Goal: Transaction & Acquisition: Purchase product/service

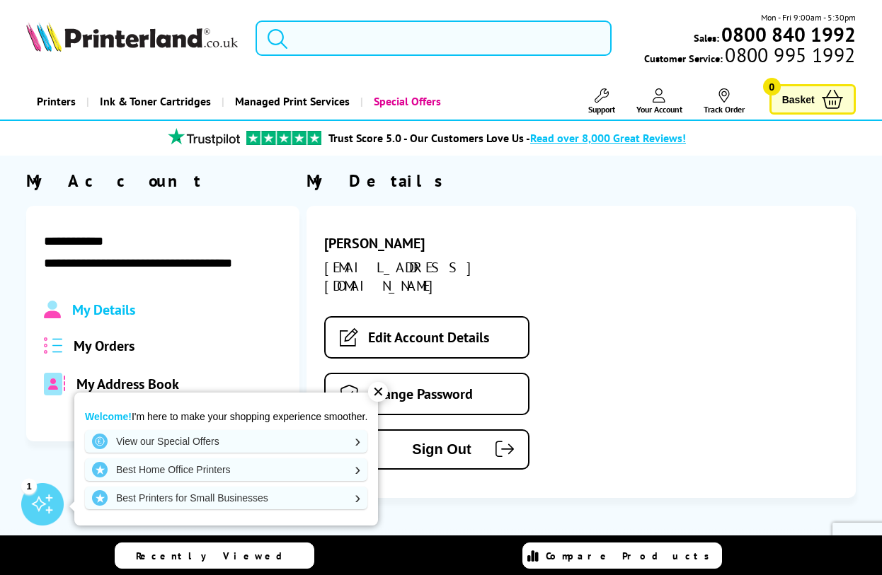
click at [381, 394] on div "✕" at bounding box center [378, 392] width 20 height 20
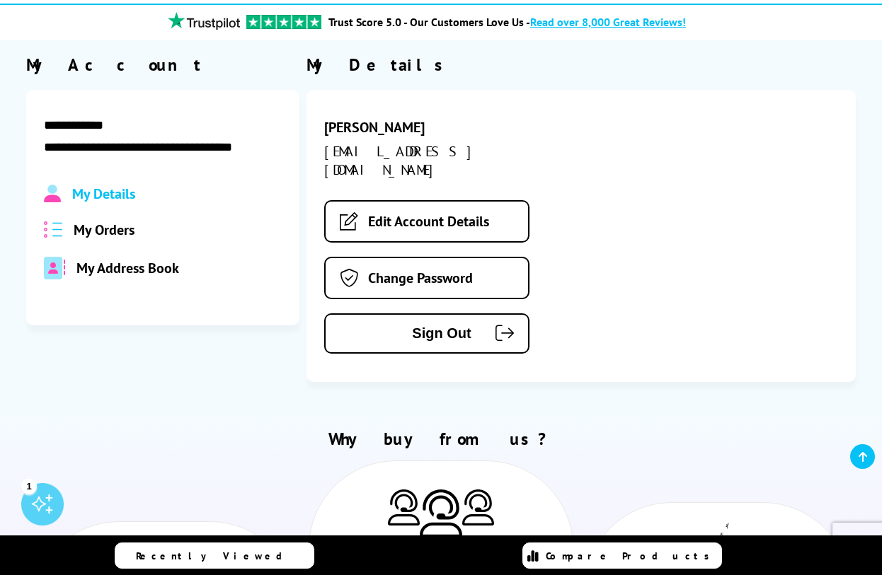
scroll to position [117, 0]
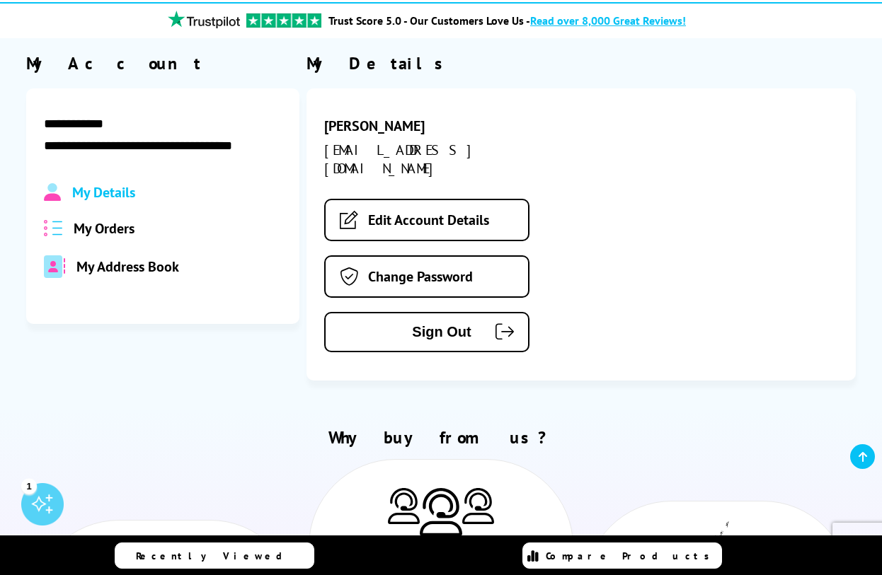
click at [115, 231] on span "My Orders" at bounding box center [104, 228] width 61 height 18
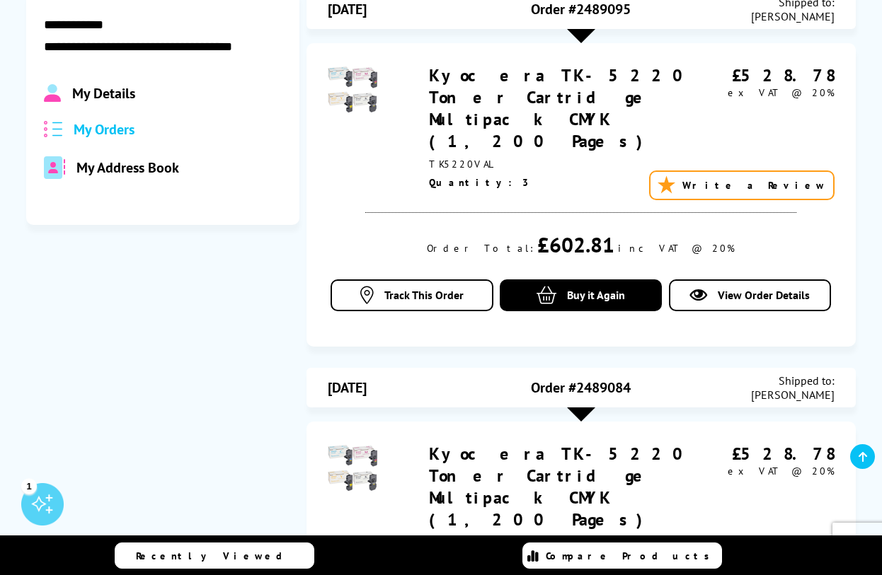
scroll to position [222, 0]
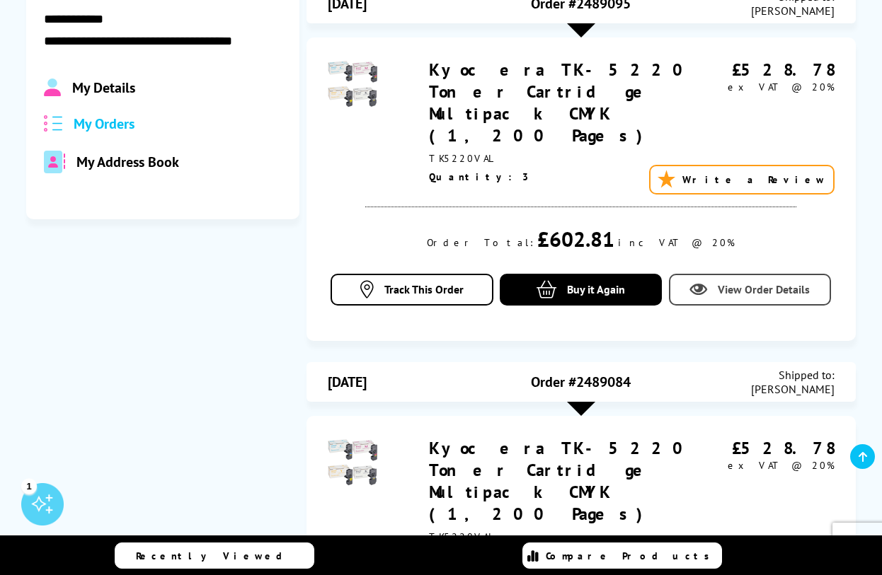
click at [726, 282] on span "View Order Details" at bounding box center [764, 289] width 92 height 14
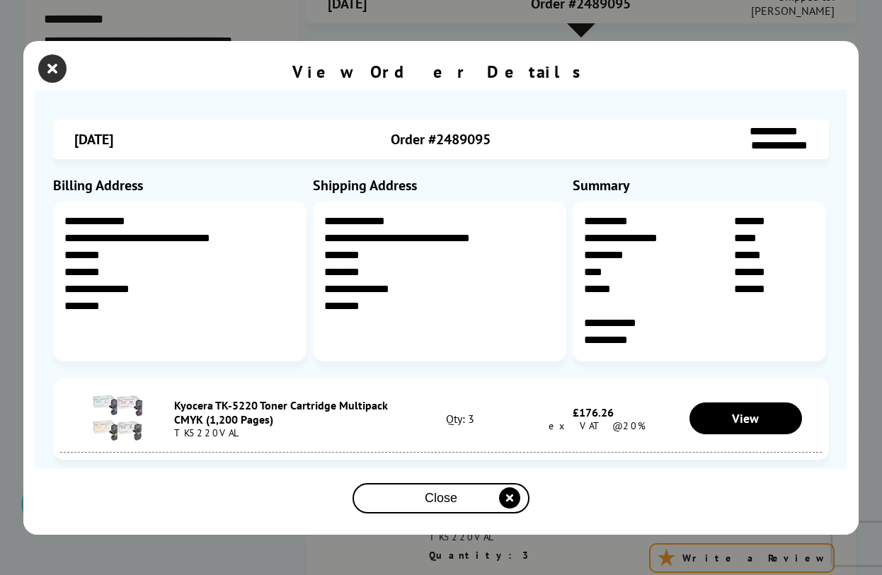
click at [56, 69] on icon "close modal" at bounding box center [52, 68] width 28 height 28
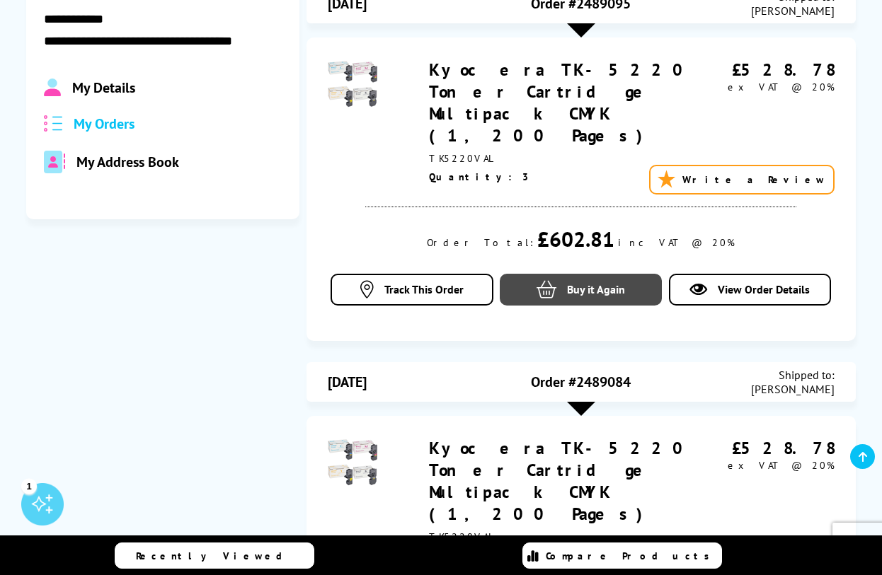
click at [610, 282] on span "Buy it Again" at bounding box center [596, 289] width 58 height 14
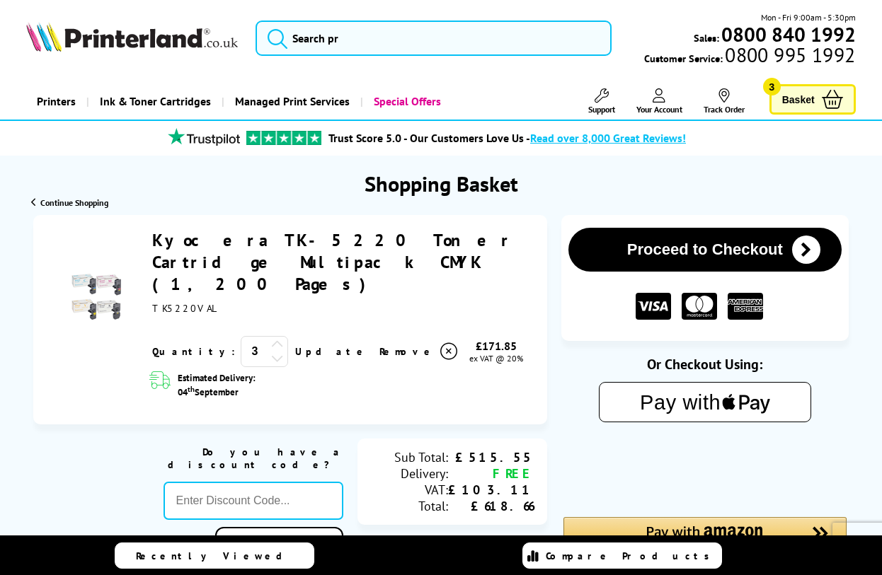
click at [271, 352] on icon at bounding box center [277, 358] width 13 height 13
click at [271, 338] on icon at bounding box center [277, 344] width 13 height 13
click at [271, 352] on icon at bounding box center [277, 358] width 13 height 13
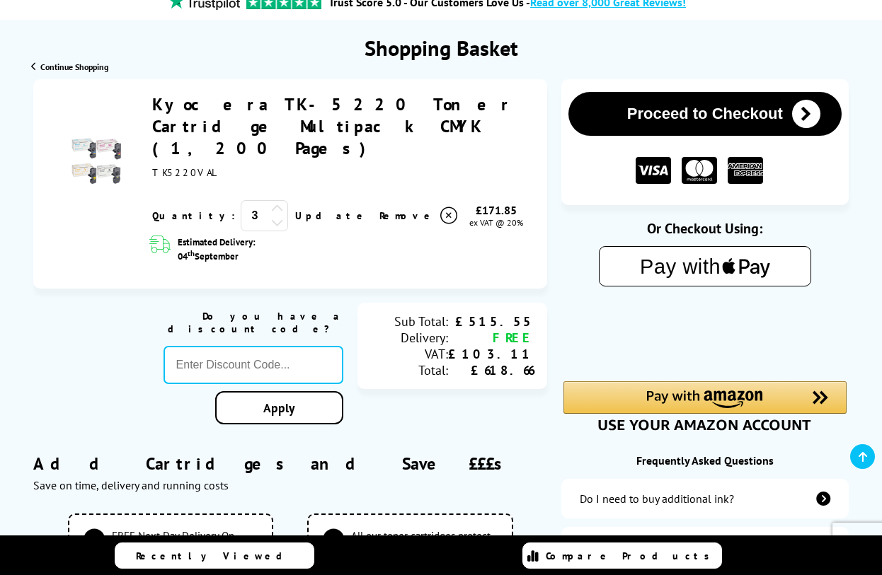
scroll to position [142, 0]
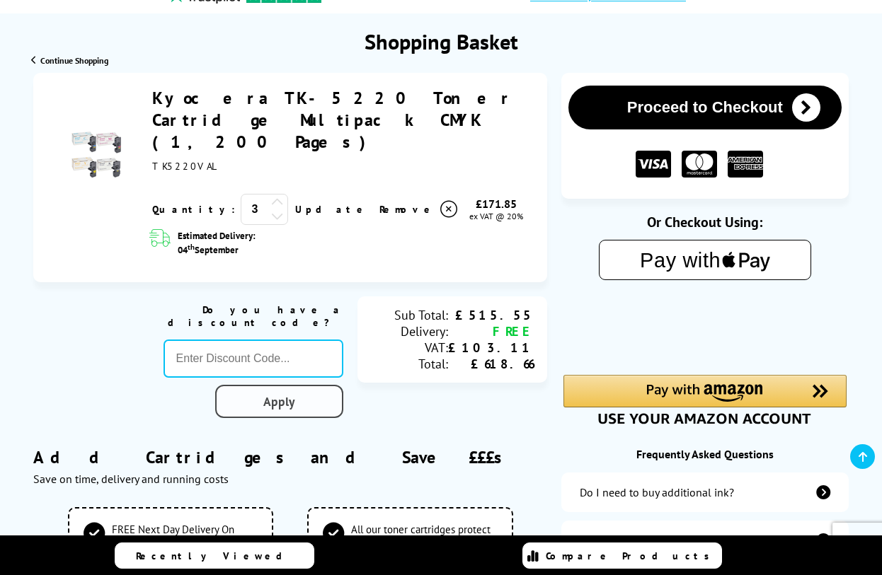
click at [324, 385] on link "Apply" at bounding box center [279, 401] width 128 height 33
click at [284, 385] on link "Apply" at bounding box center [279, 401] width 128 height 33
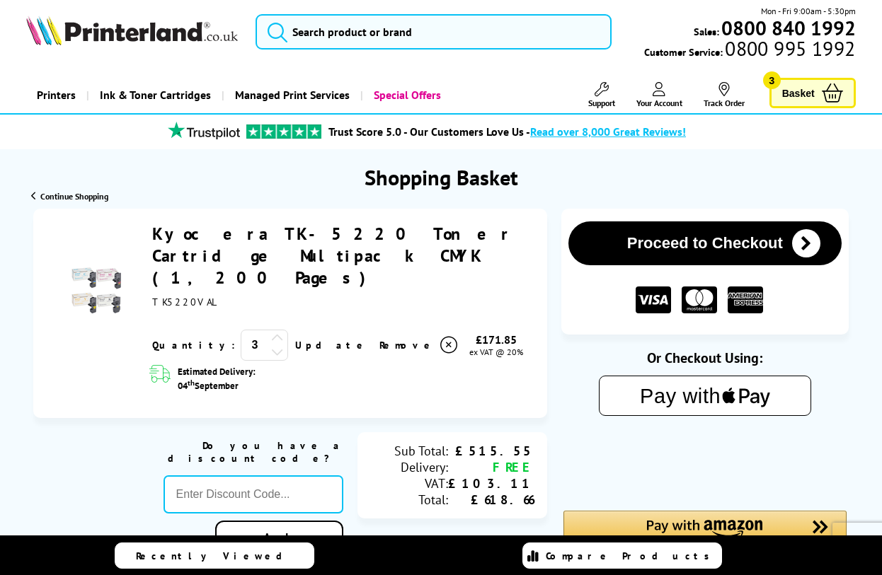
scroll to position [5, 0]
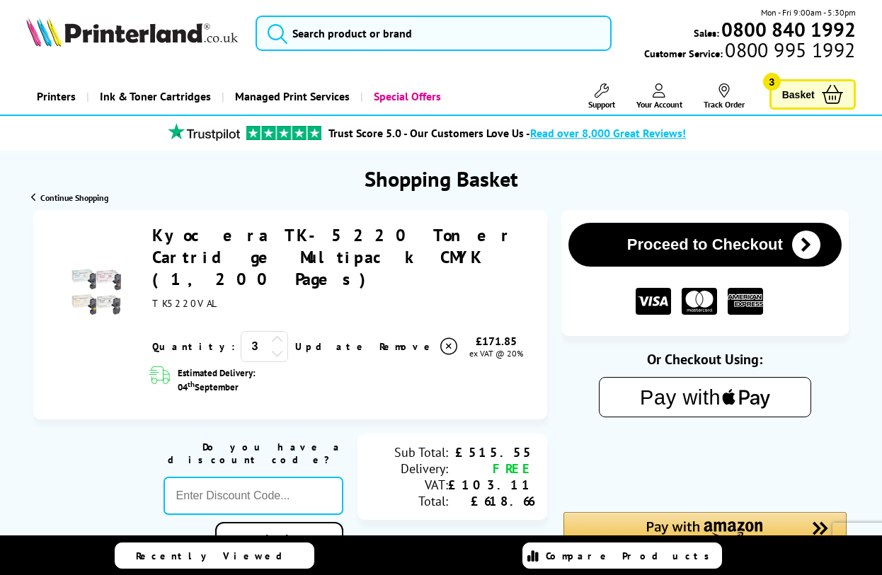
click at [701, 237] on button "Proceed to Checkout" at bounding box center [704, 245] width 273 height 44
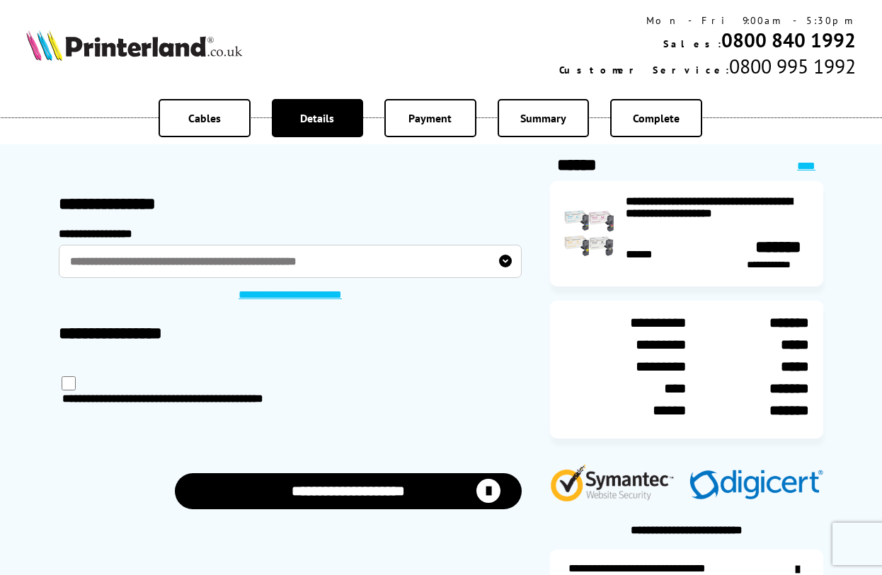
click at [807, 163] on link "****" at bounding box center [806, 166] width 18 height 11
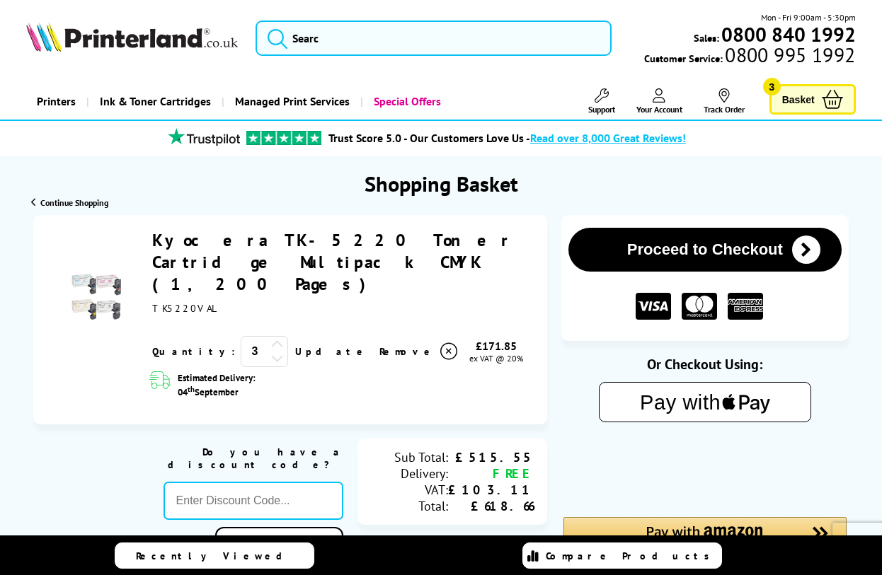
click at [271, 352] on icon at bounding box center [277, 358] width 13 height 13
click at [781, 91] on link "Basket 3" at bounding box center [812, 99] width 86 height 30
click at [271, 352] on icon at bounding box center [277, 358] width 13 height 13
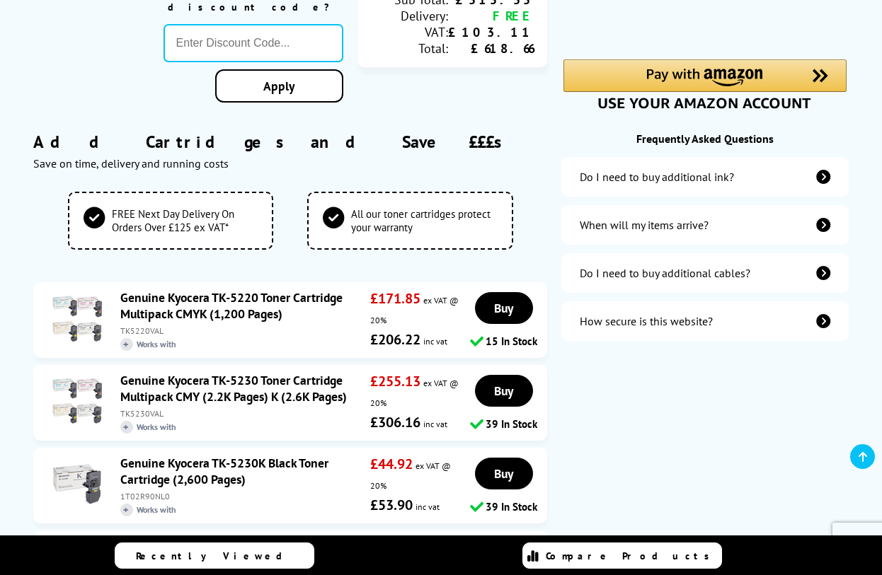
scroll to position [457, 0]
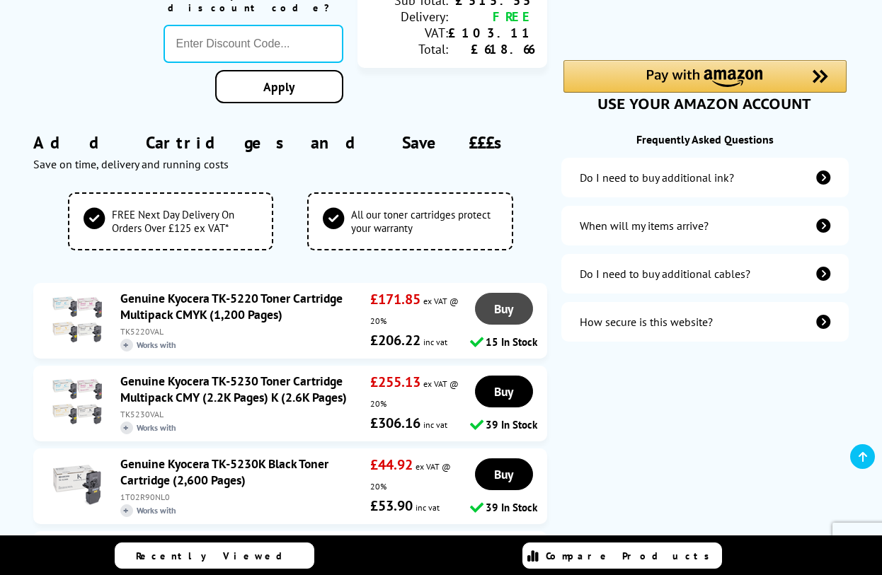
click at [514, 293] on link "Buy" at bounding box center [504, 309] width 58 height 32
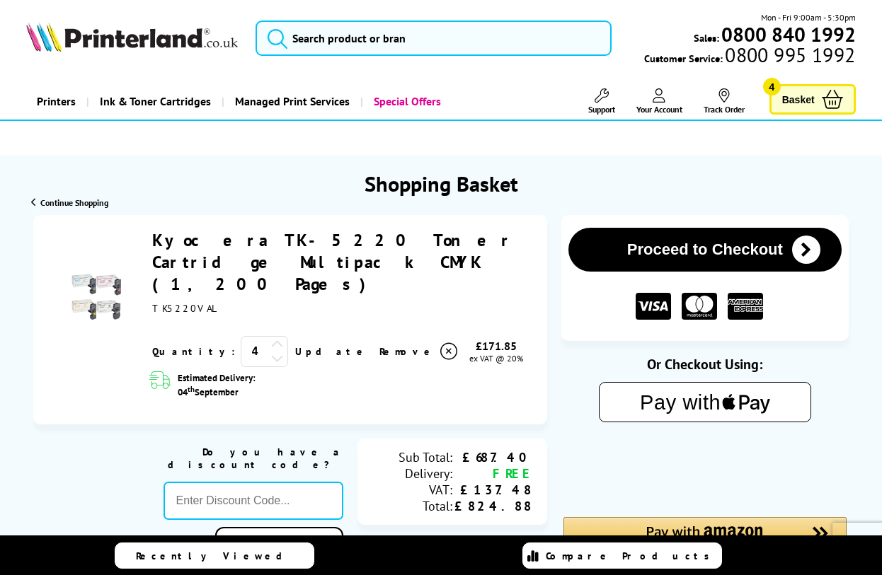
scroll to position [0, 0]
click at [440, 343] on icon at bounding box center [448, 351] width 17 height 17
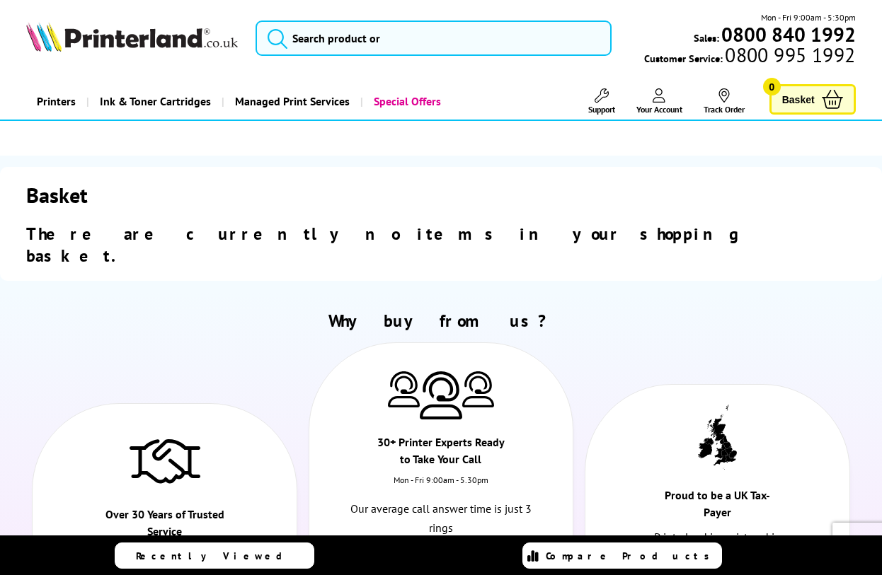
click at [787, 99] on span "Basket" at bounding box center [798, 99] width 33 height 19
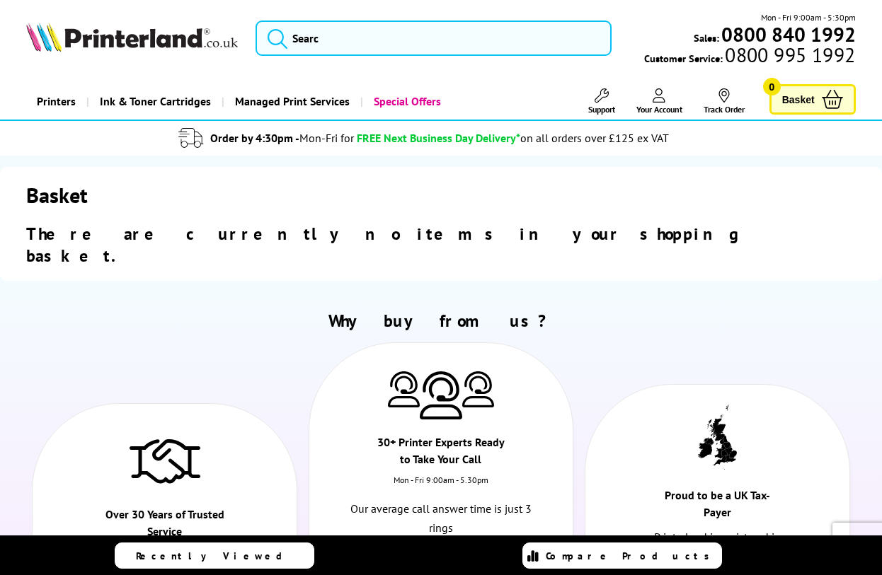
click at [651, 104] on span "Your Account" at bounding box center [659, 109] width 46 height 11
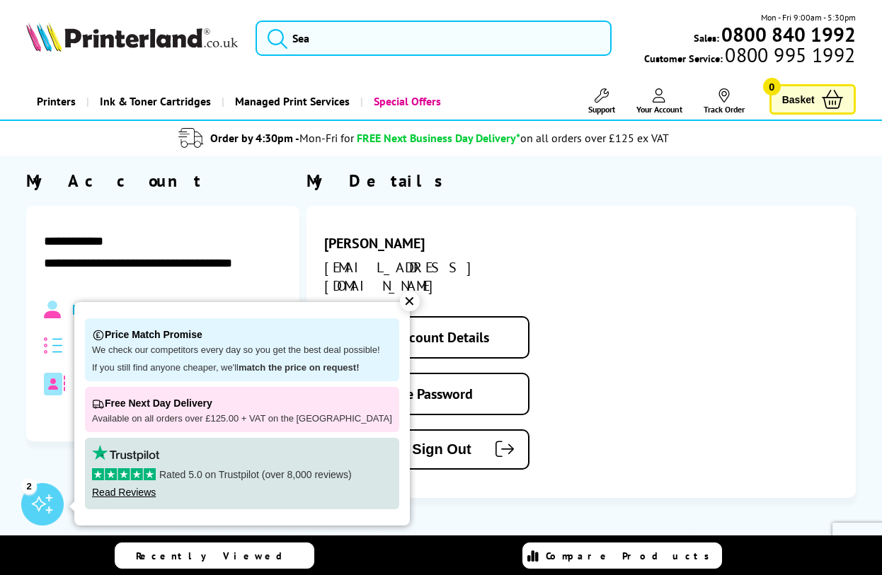
click at [401, 301] on div "✕" at bounding box center [410, 302] width 20 height 20
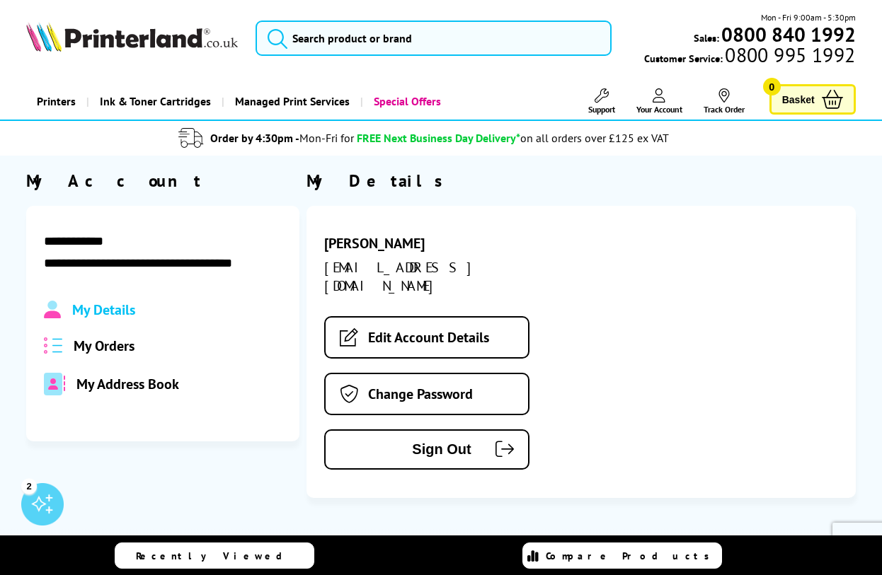
click at [100, 347] on span "My Orders" at bounding box center [104, 346] width 61 height 18
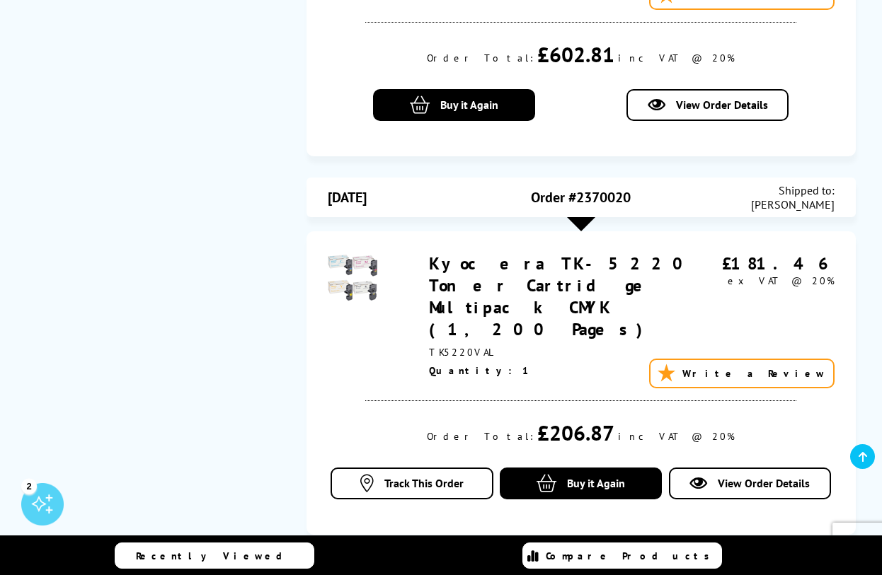
scroll to position [793, 0]
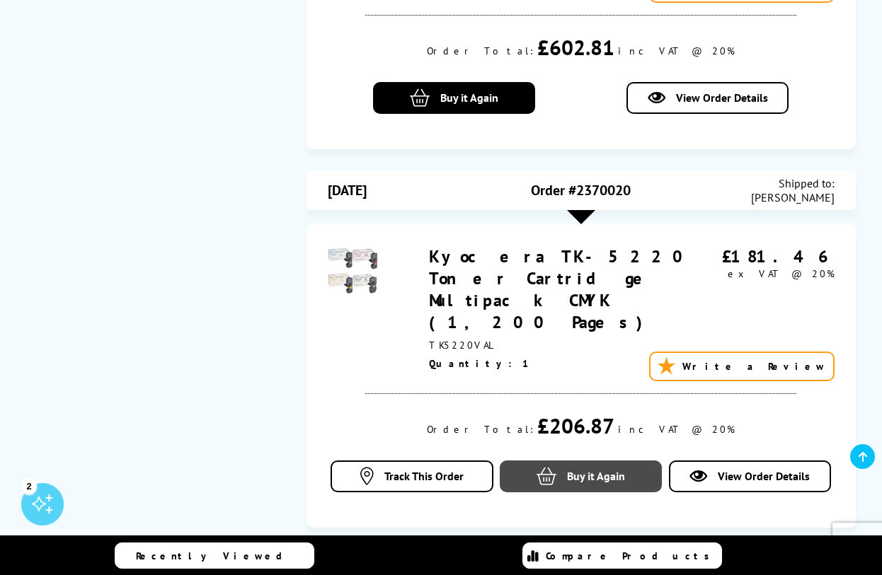
click at [619, 469] on span "Buy it Again" at bounding box center [596, 476] width 58 height 14
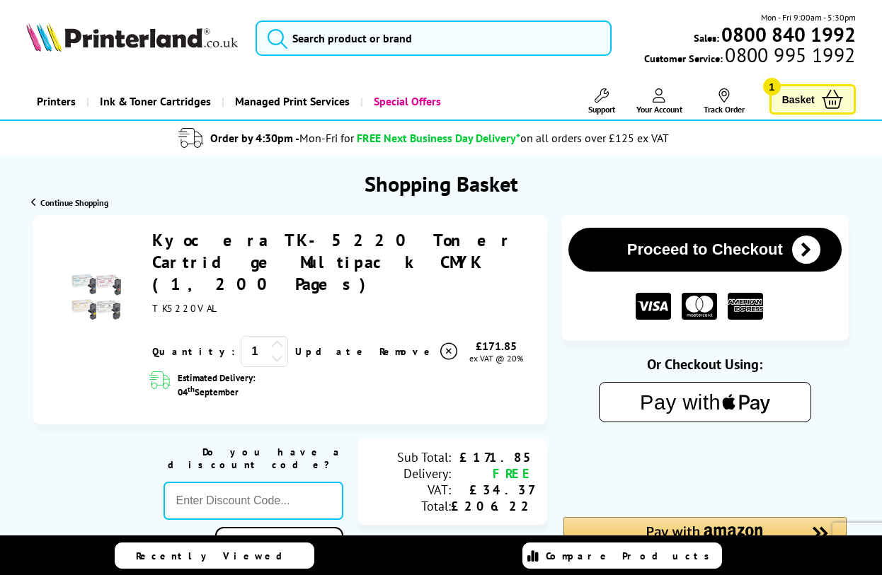
click at [271, 338] on icon at bounding box center [277, 344] width 13 height 13
click at [271, 352] on icon at bounding box center [277, 358] width 13 height 13
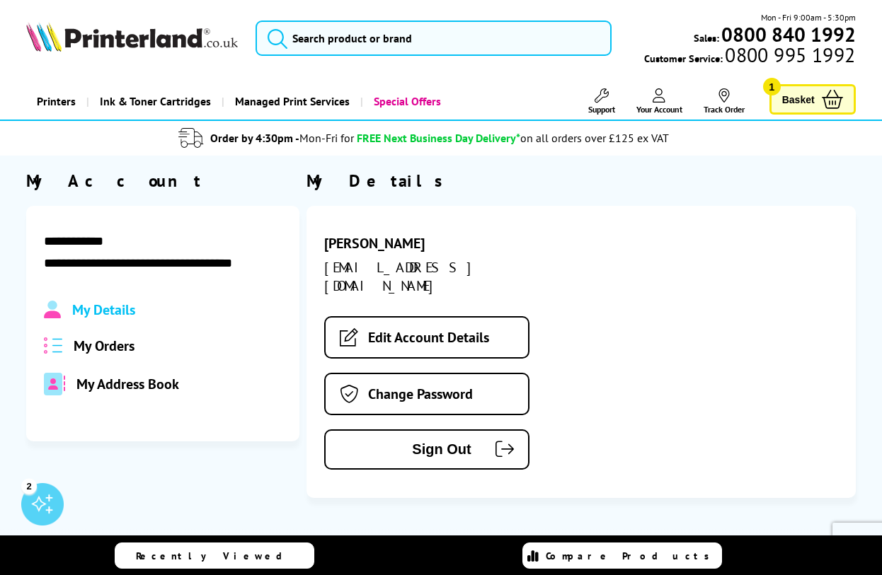
click at [122, 344] on span "My Orders" at bounding box center [104, 346] width 61 height 18
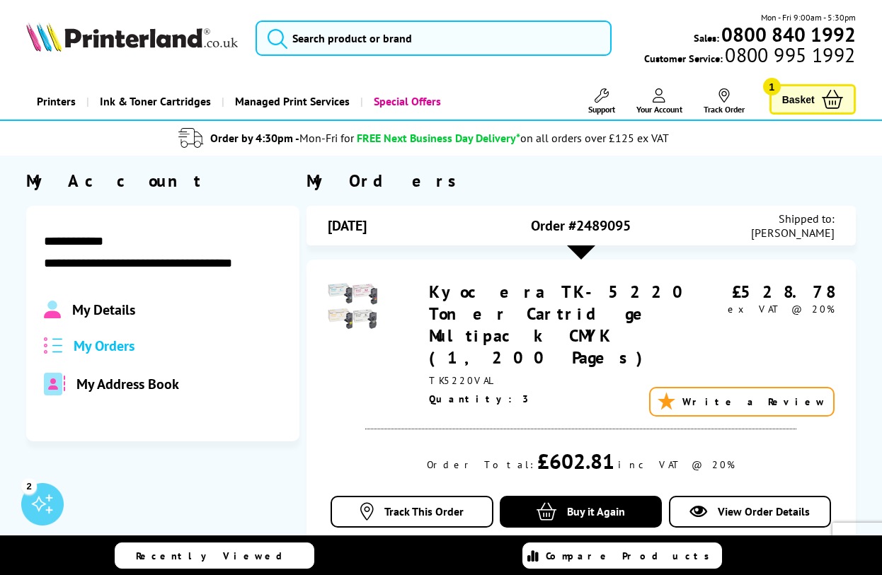
drag, startPoint x: 425, startPoint y: 288, endPoint x: 689, endPoint y: 307, distance: 264.0
click at [689, 307] on div "Kyocera TK-5220 Toner Cartridge Multipack CMYK (1,200 Pages) TK5220VAL £528.78 …" at bounding box center [581, 346] width 507 height 130
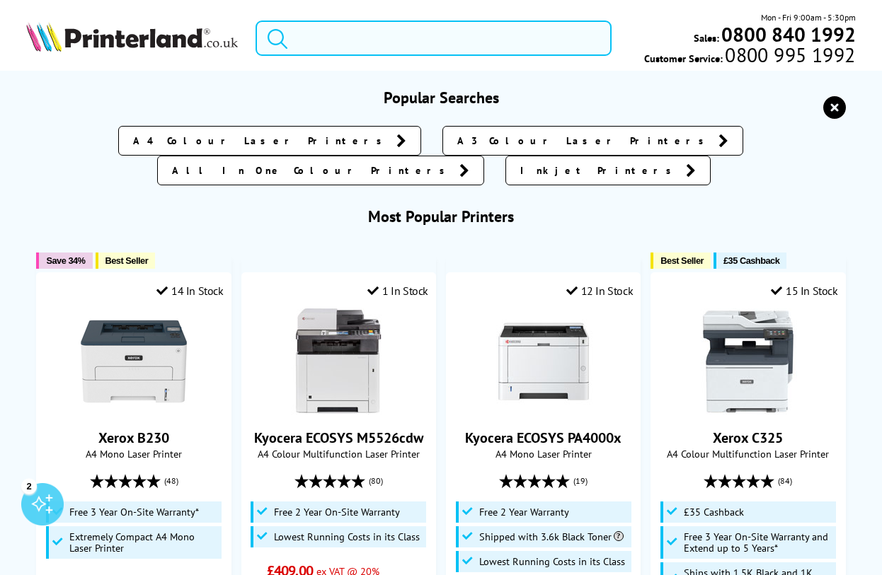
click at [361, 34] on input "search" at bounding box center [433, 38] width 356 height 35
paste input "https://www.printerland.co.uk/product/kyocera-tk-5220-toner-cartridge-multipack…"
type input "https://www.printerland.co.uk/product/kyocera-tk-5220-toner-cartridge-multipack…"
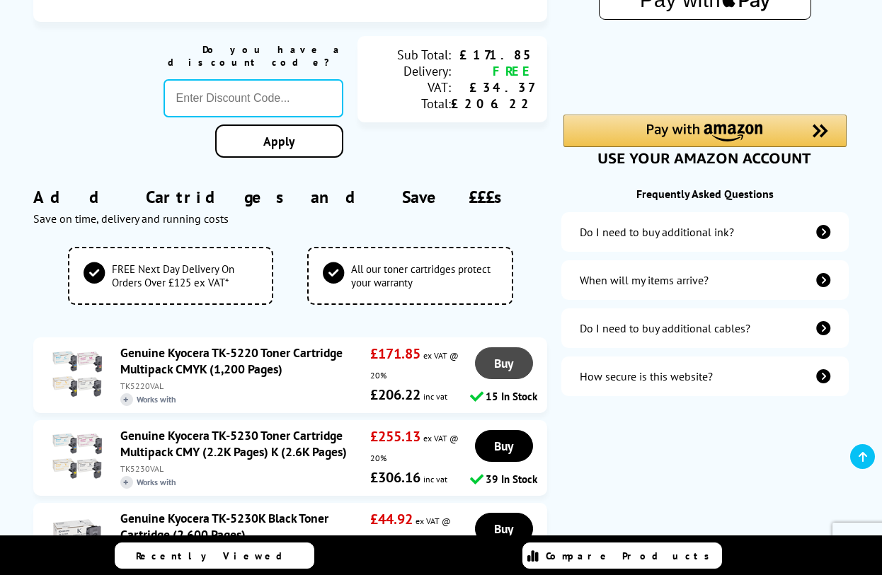
scroll to position [403, 0]
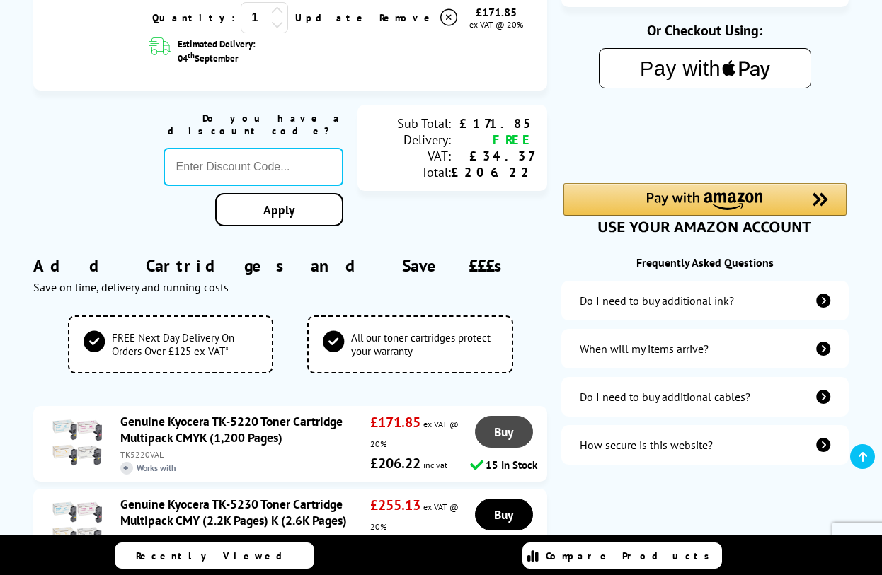
click at [519, 416] on link "Buy" at bounding box center [504, 432] width 58 height 32
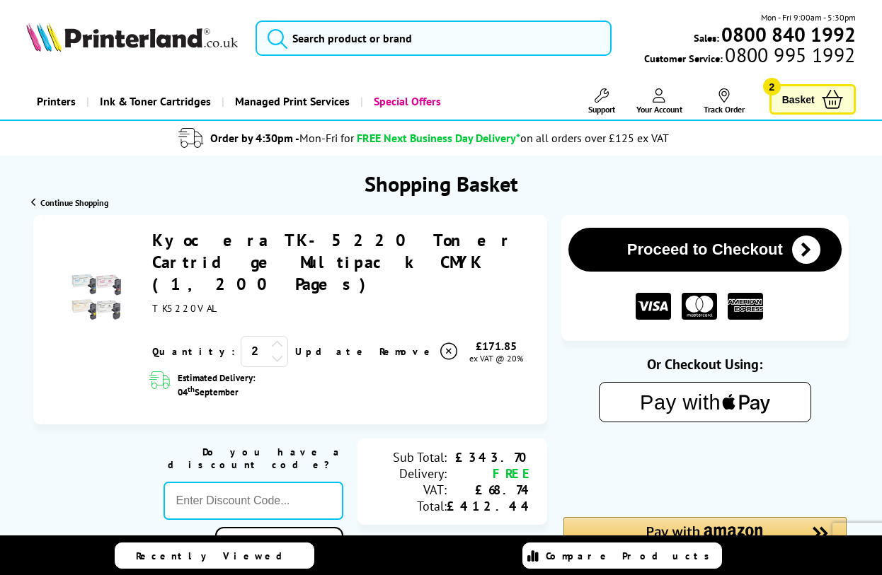
scroll to position [0, 0]
click at [692, 258] on button "Proceed to Checkout" at bounding box center [704, 250] width 273 height 44
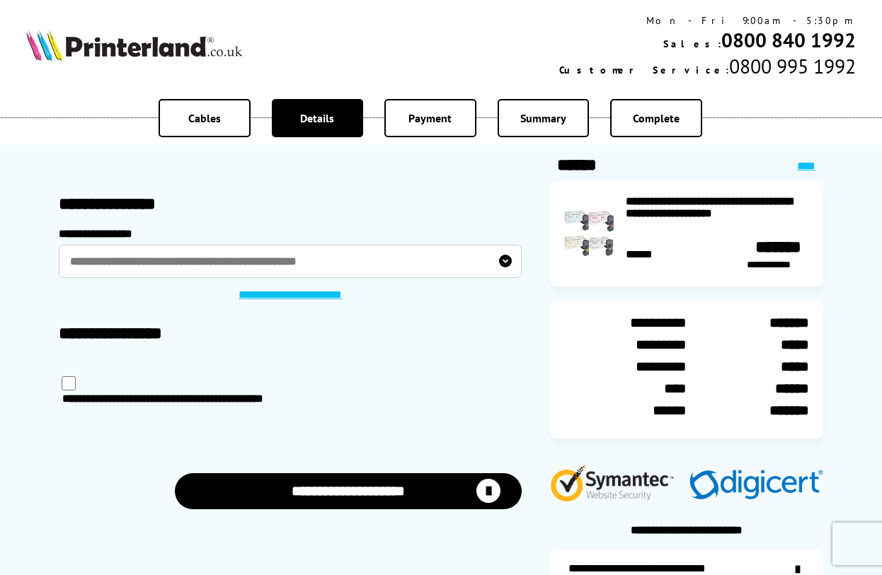
click at [483, 490] on icon "submit" at bounding box center [488, 491] width 24 height 24
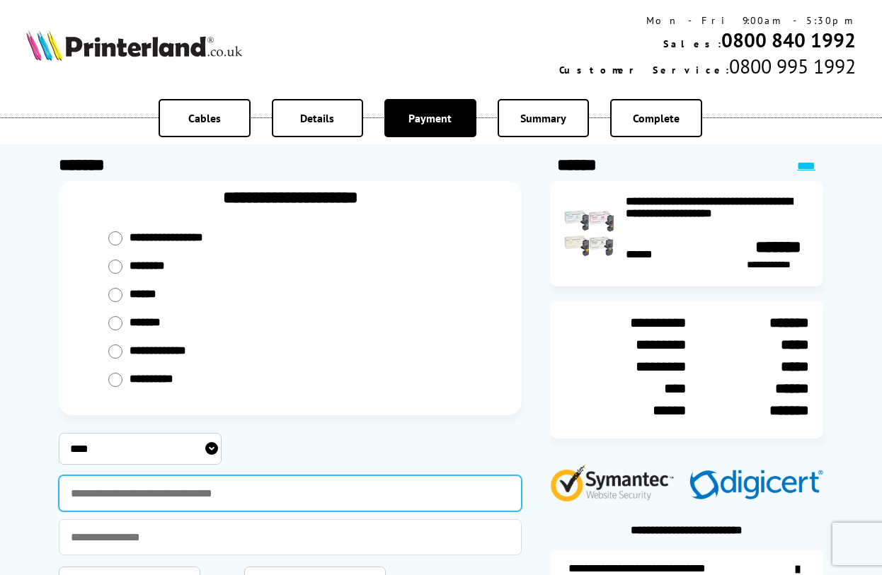
click at [175, 488] on input "text" at bounding box center [290, 494] width 463 height 36
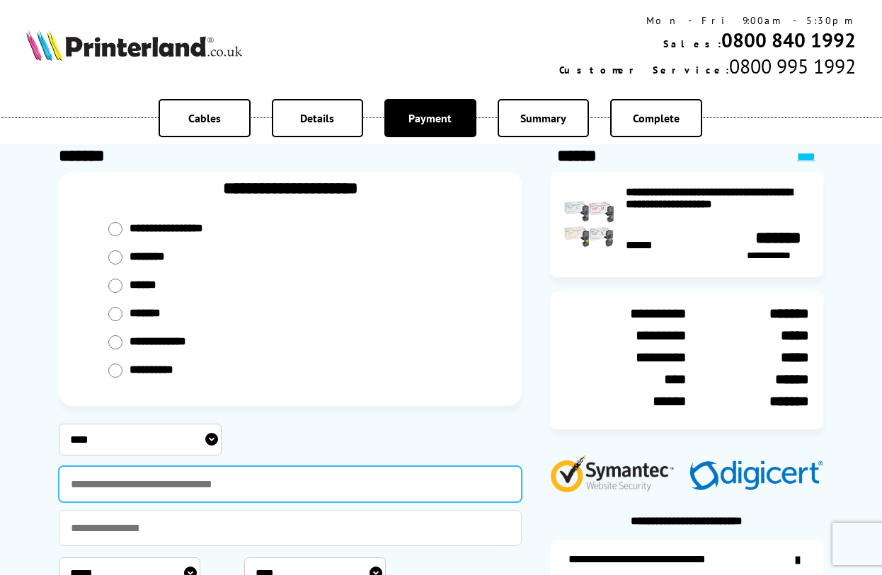
scroll to position [8, 0]
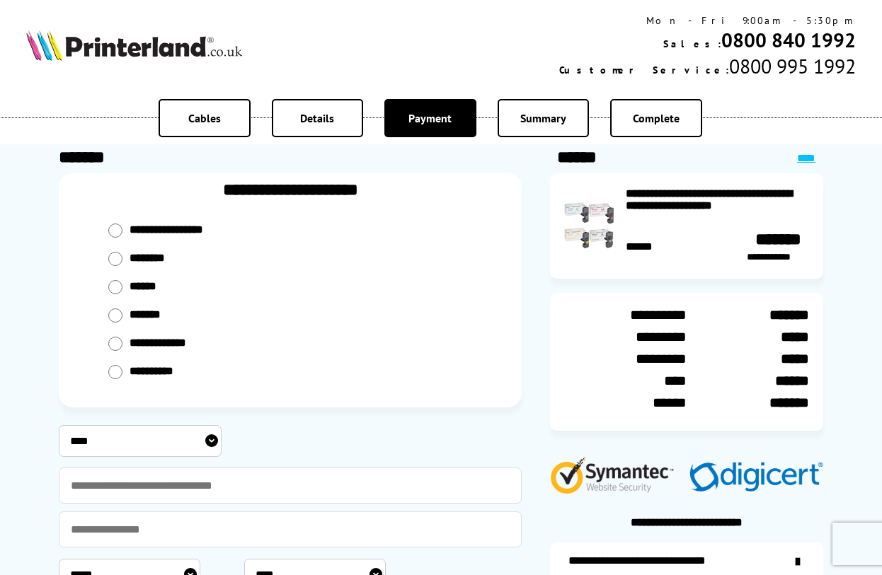
select select "**********"
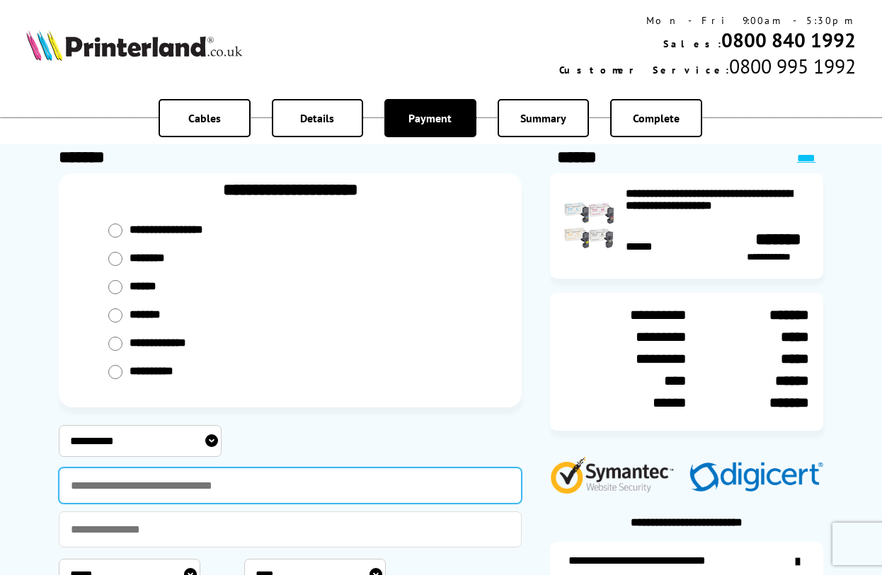
click at [142, 485] on input "text" at bounding box center [290, 486] width 463 height 36
type input "**********"
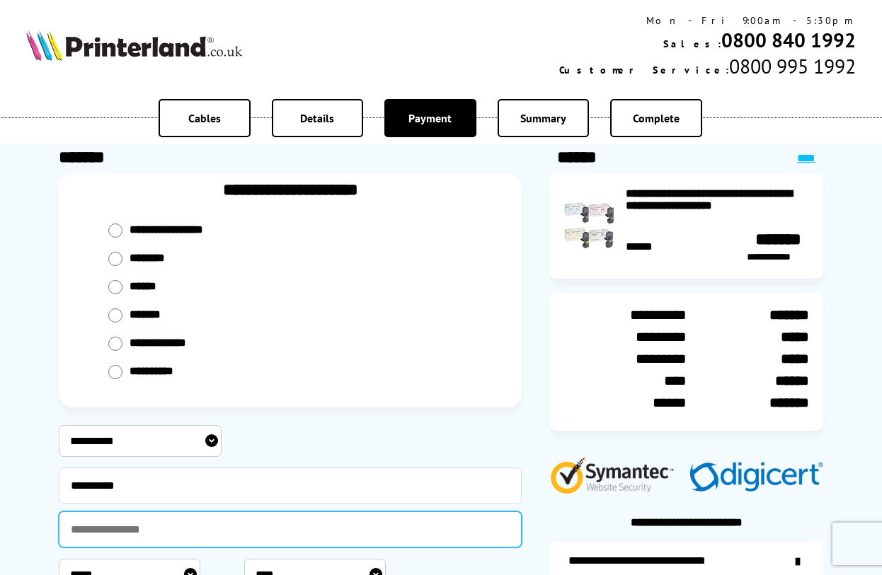
click at [132, 535] on input "text" at bounding box center [290, 530] width 463 height 36
type input "**********"
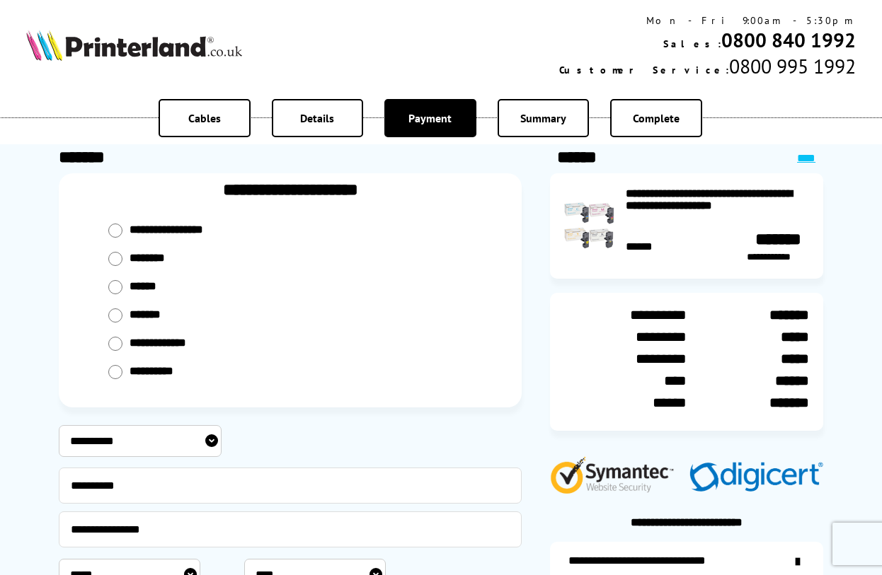
select select "**"
select select "****"
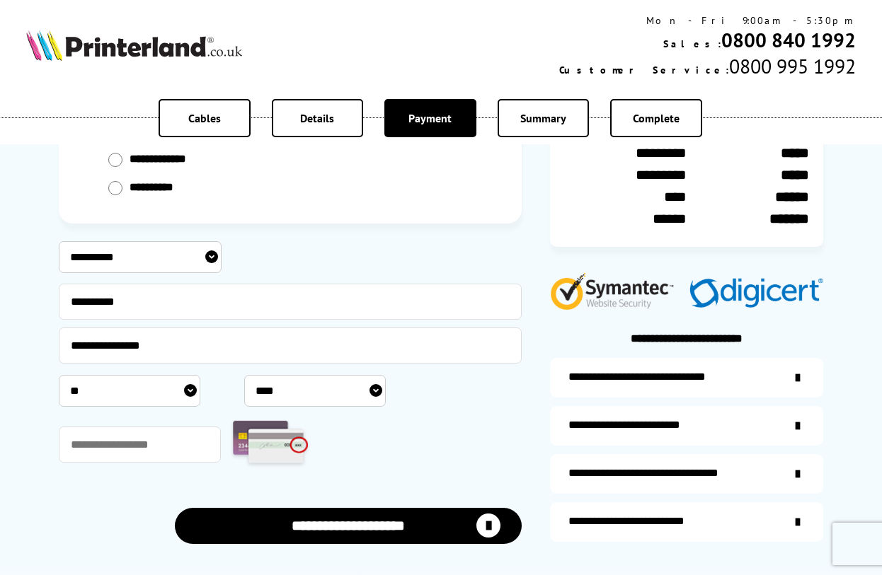
scroll to position [198, 0]
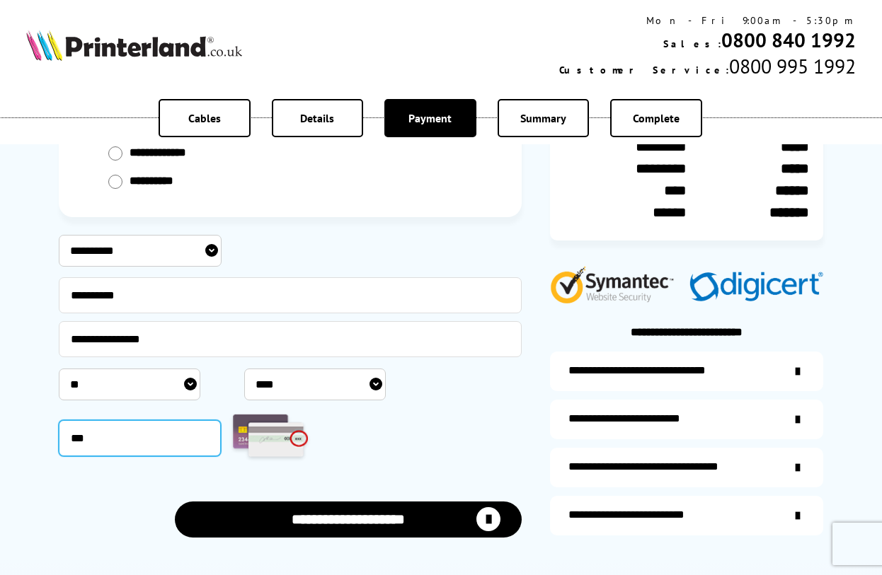
type input "***"
click at [352, 523] on button "**********" at bounding box center [348, 520] width 347 height 36
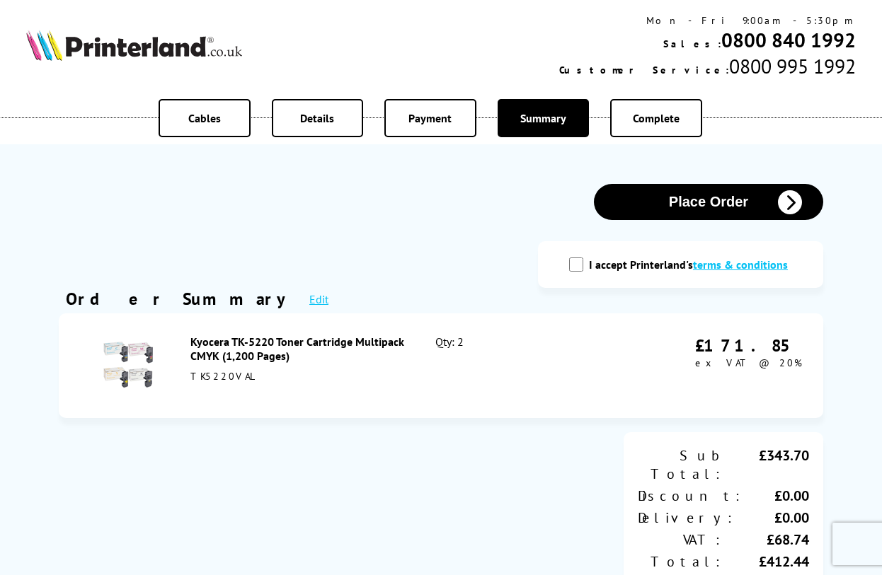
click at [573, 265] on input "I accept Printerland's terms & conditions" at bounding box center [576, 265] width 14 height 14
checkbox input "true"
click at [679, 212] on button "Place Order" at bounding box center [708, 202] width 229 height 36
